Goal: Task Accomplishment & Management: Manage account settings

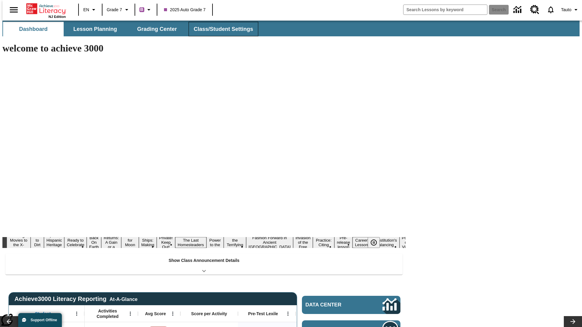
click at [220, 29] on button "Class/Student Settings" at bounding box center [224, 29] width 70 height 15
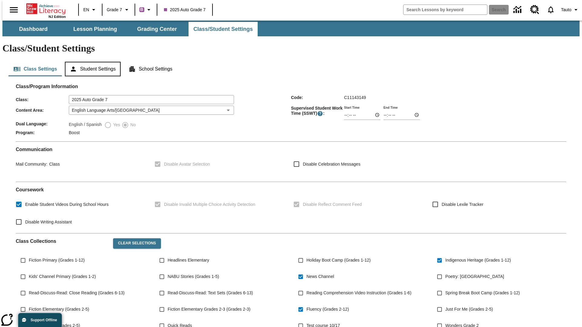
click at [91, 62] on button "Student Settings" at bounding box center [92, 69] width 55 height 15
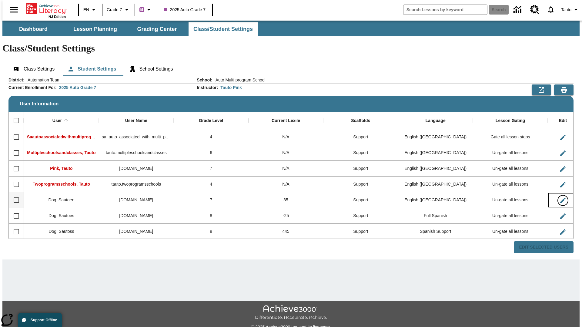
click at [560, 198] on icon "Edit User" at bounding box center [562, 200] width 5 height 5
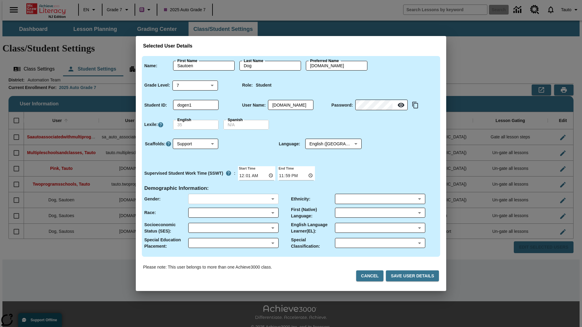
click at [233, 199] on body "Skip to main content NJ Edition EN Grade 7 B 2025 Auto Grade 7 Search 0 Tauto D…" at bounding box center [290, 181] width 577 height 320
click at [233, 213] on body "Skip to main content NJ Edition EN Grade 7 B 2025 Auto Grade 7 Search 0 Tauto D…" at bounding box center [290, 181] width 577 height 320
click at [233, 228] on body "Skip to main content NJ Edition EN Grade 7 B 2025 Auto Grade 7 Search 0 Tauto D…" at bounding box center [290, 181] width 577 height 320
click at [233, 243] on body "Skip to main content NJ Edition EN Grade 7 B 2025 Auto Grade 7 Search 0 Tauto D…" at bounding box center [290, 181] width 577 height 320
click at [380, 199] on body "Skip to main content NJ Edition EN Grade 7 B 2025 Auto Grade 7 Search 0 Tauto D…" at bounding box center [290, 181] width 577 height 320
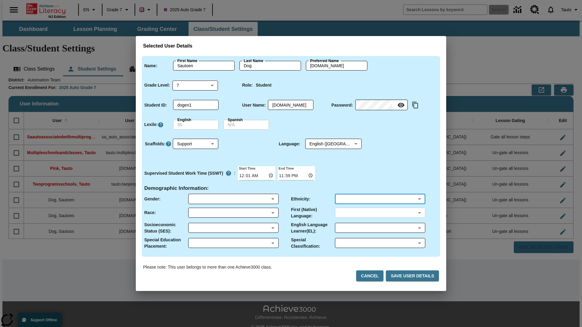
click at [380, 213] on body "Skip to main content NJ Edition EN Grade 7 B 2025 Auto Grade 7 Search 0 Tauto D…" at bounding box center [290, 181] width 577 height 320
click at [380, 228] on body "Skip to main content NJ Edition EN Grade 7 B 2025 Auto Grade 7 Search 0 Tauto D…" at bounding box center [290, 181] width 577 height 320
click at [380, 243] on body "Skip to main content NJ Edition EN Grade 7 B 2025 Auto Grade 7 Search 0 Tauto D…" at bounding box center [290, 181] width 577 height 320
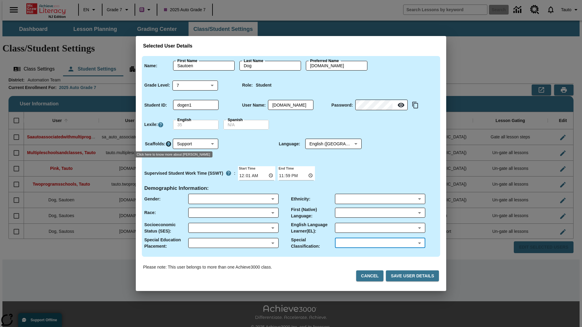
click at [168, 144] on icon "Click here to know more about Scaffolds" at bounding box center [168, 144] width 6 height 6
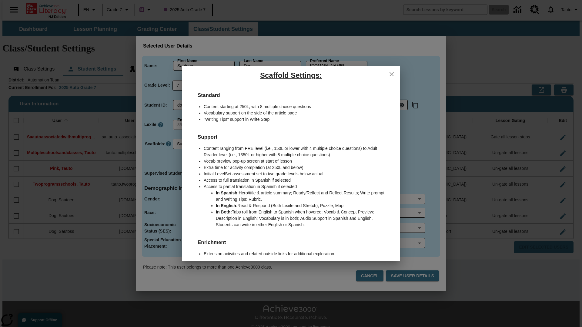
click at [392, 74] on icon "close" at bounding box center [391, 74] width 4 height 4
